Goal: Task Accomplishment & Management: Manage account settings

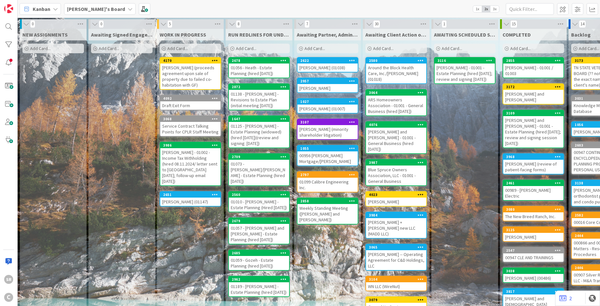
click at [174, 77] on div "[PERSON_NAME] (proceeds agreement upon sale of property due to failed co-habita…" at bounding box center [190, 77] width 60 height 26
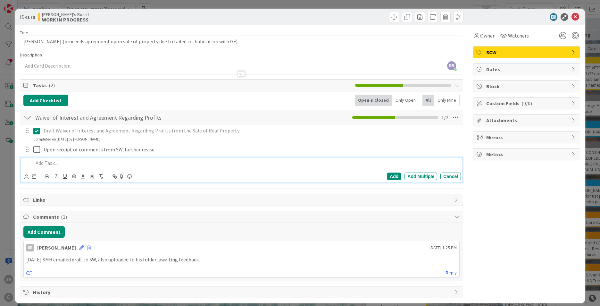
click at [44, 165] on p at bounding box center [245, 162] width 425 height 7
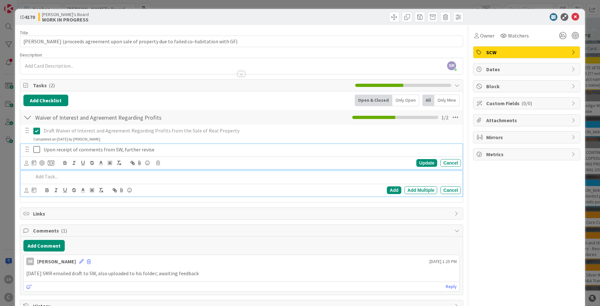
click at [38, 149] on icon at bounding box center [36, 150] width 7 height 8
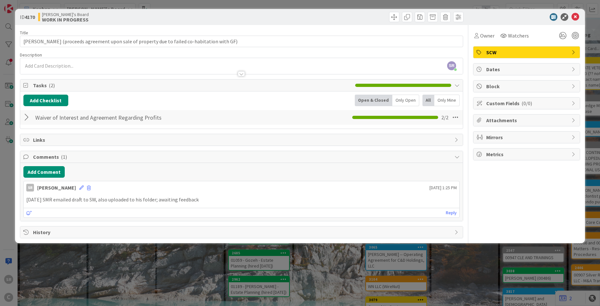
click at [600, 31] on div "ID 4170 [PERSON_NAME]'s Board WORK IN PROGRESS Title 91 / 128 [PERSON_NAME] (pr…" at bounding box center [300, 153] width 600 height 306
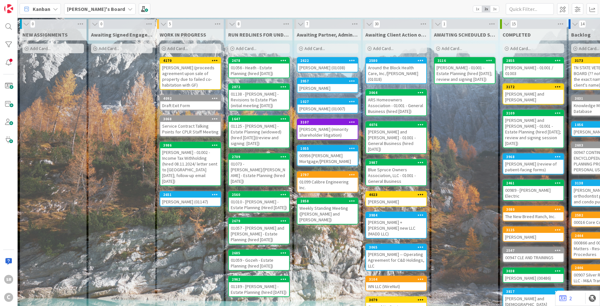
click at [197, 72] on div "[PERSON_NAME] (proceeds agreement upon sale of property due to failed co-habita…" at bounding box center [190, 77] width 60 height 26
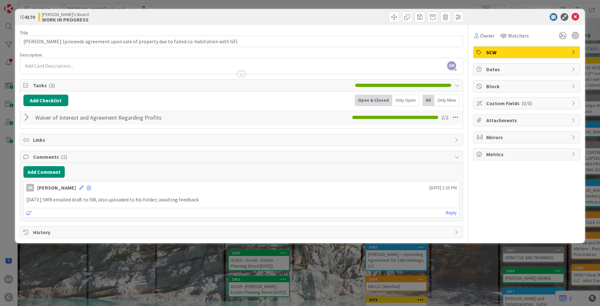
click at [29, 116] on div at bounding box center [27, 118] width 8 height 12
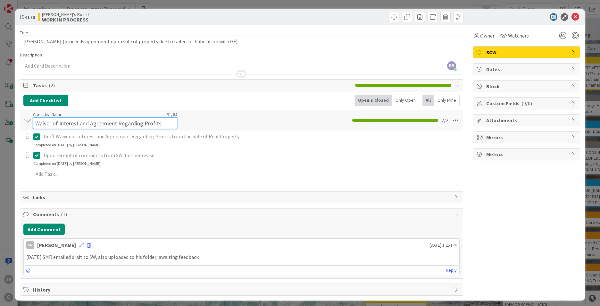
drag, startPoint x: 89, startPoint y: 118, endPoint x: -25, endPoint y: 111, distance: 114.7
click at [0, 111] on html "SR C Kanban [PERSON_NAME]'s Board 1x 2x 3x 0 NEW ASSIGNMENTS Add Card... 0 Awai…" at bounding box center [300, 153] width 600 height 306
click at [128, 124] on input "Agreement Regarding Profits" at bounding box center [105, 123] width 144 height 12
click at [126, 123] on input "Agreement Regarding Proceeds from Sale of Real Estate" at bounding box center [105, 123] width 144 height 12
click at [126, 124] on input "Agreement Regarding Proceeds from Sale of Real Estate" at bounding box center [105, 123] width 144 height 12
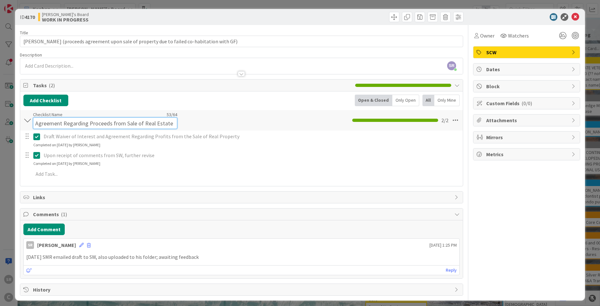
type input "Agreement Regarding Proceeds from Sale of Real Estate"
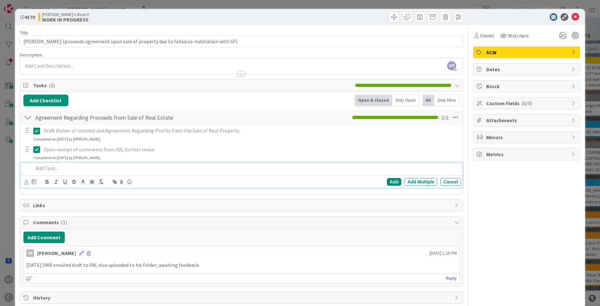
click at [37, 174] on div at bounding box center [246, 168] width 430 height 11
click at [68, 168] on p "Further revise, id needed" at bounding box center [245, 168] width 425 height 7
click at [392, 180] on div "Add" at bounding box center [394, 182] width 14 height 8
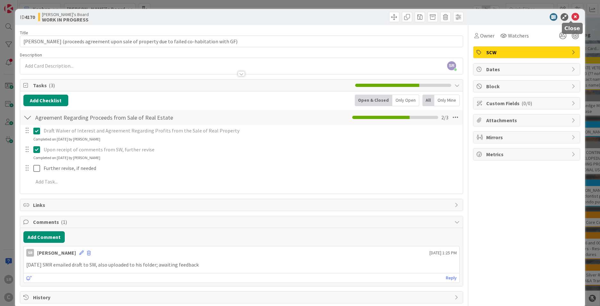
click at [572, 16] on icon at bounding box center [576, 17] width 8 height 8
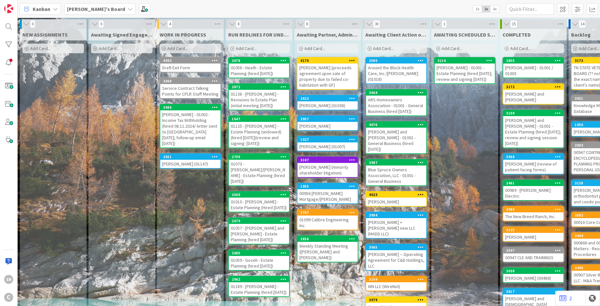
click at [309, 104] on div "[PERSON_NAME] (01038)" at bounding box center [328, 105] width 60 height 8
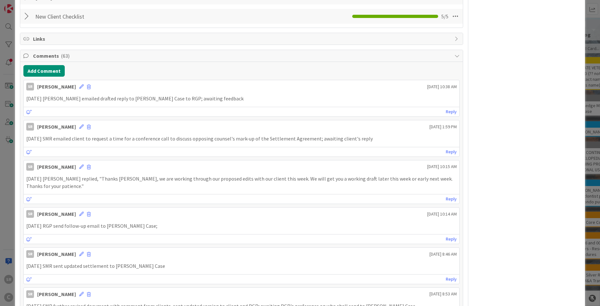
scroll to position [249, 0]
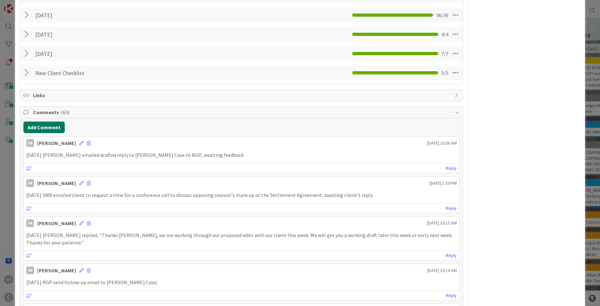
click at [53, 127] on button "Add Comment" at bounding box center [43, 128] width 41 height 12
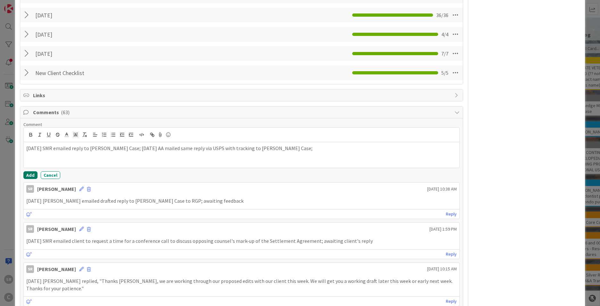
click at [30, 173] on button "Add" at bounding box center [30, 175] width 14 height 8
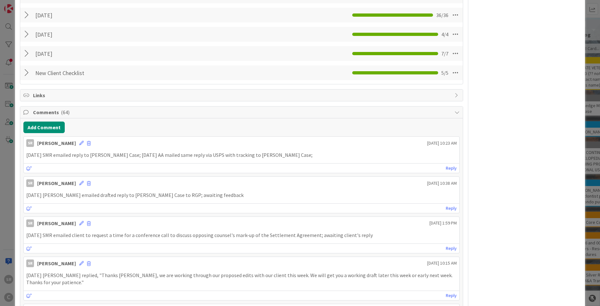
scroll to position [0, 0]
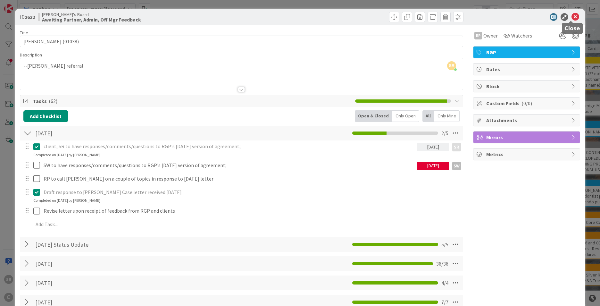
drag, startPoint x: 572, startPoint y: 15, endPoint x: 544, endPoint y: 25, distance: 29.8
click at [573, 15] on icon at bounding box center [576, 17] width 8 height 8
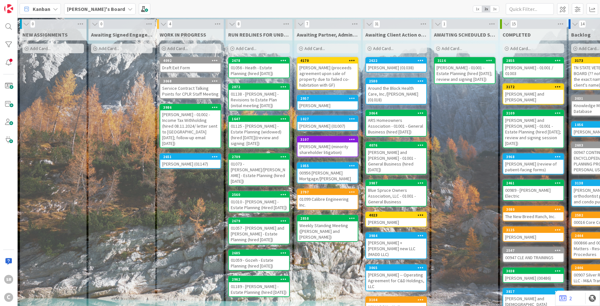
click at [212, 129] on div "[PERSON_NAME] - 01002 - Income Tax Withholding (hired 08.11.2024/ letter sent t…" at bounding box center [190, 128] width 60 height 37
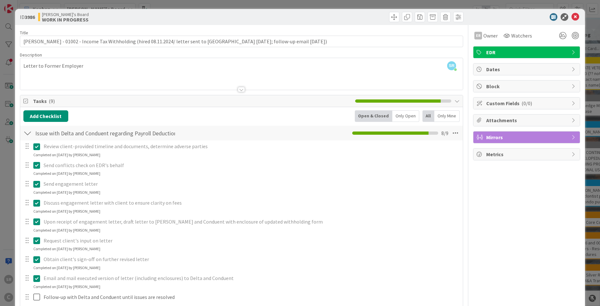
click at [575, 17] on div at bounding box center [524, 17] width 114 height 8
click at [572, 19] on icon at bounding box center [576, 17] width 8 height 8
